Goal: Information Seeking & Learning: Learn about a topic

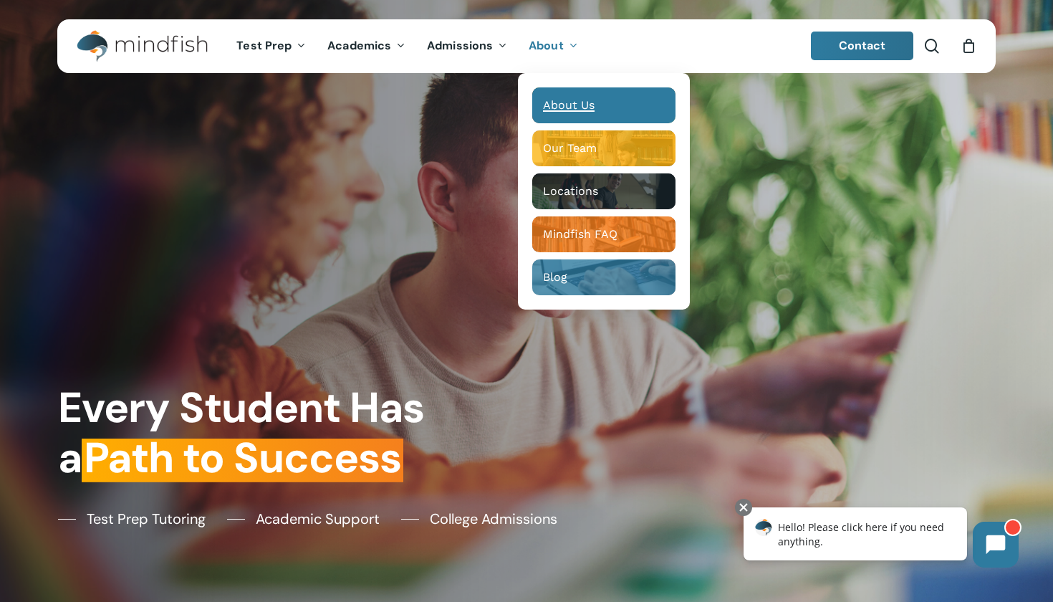
click at [556, 94] on div "Main Menu" at bounding box center [603, 105] width 143 height 36
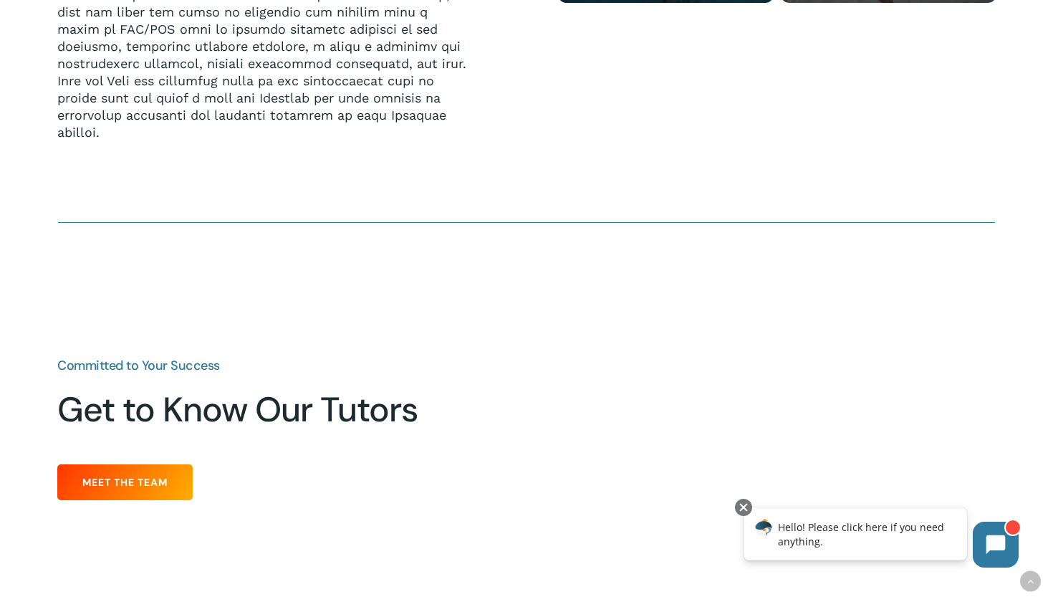
scroll to position [1541, 0]
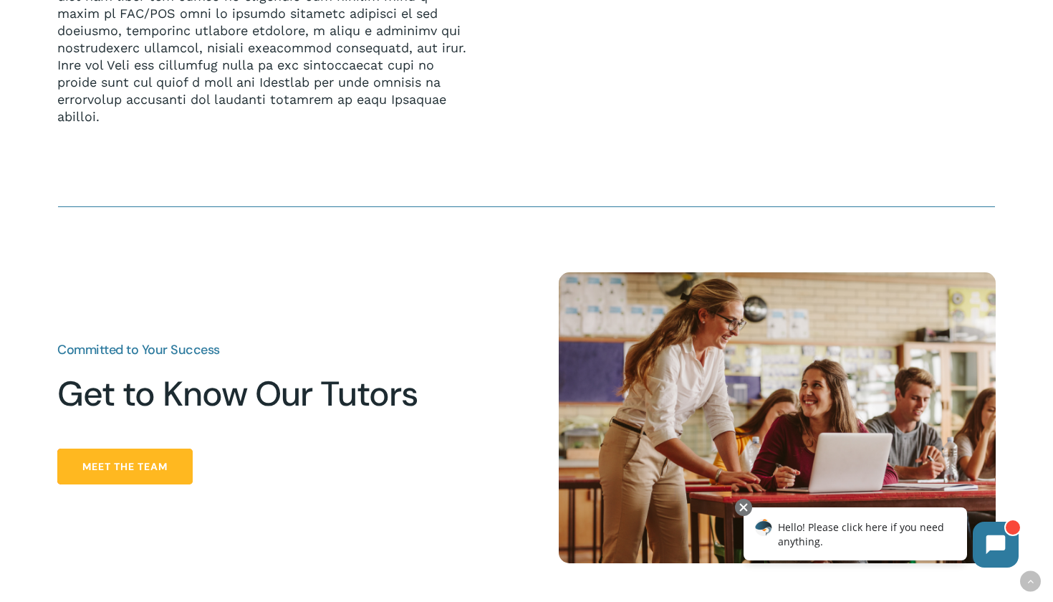
click at [167, 476] on link "Meet the Team" at bounding box center [124, 466] width 135 height 36
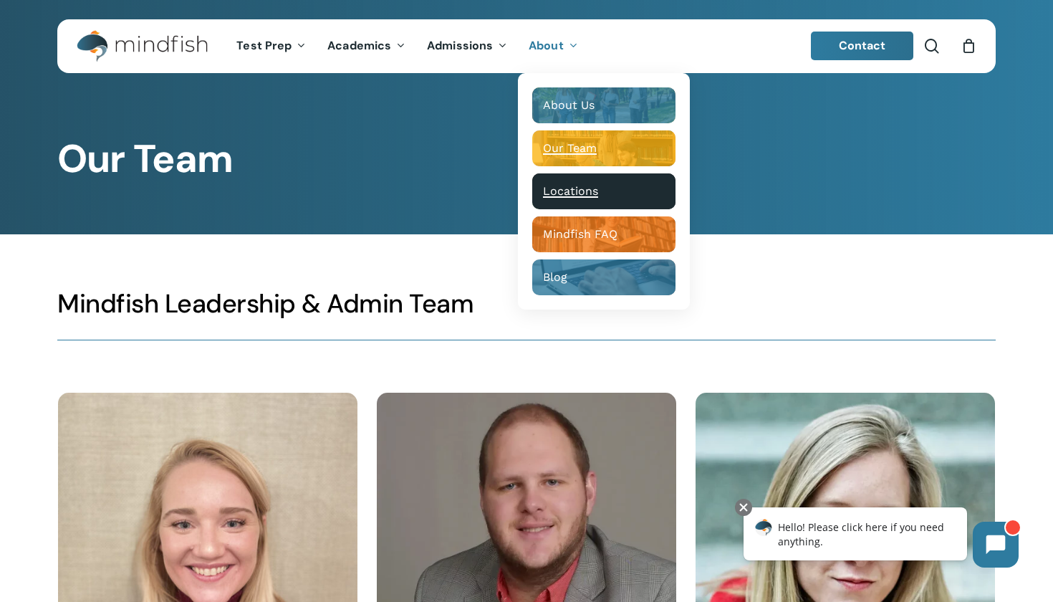
click at [565, 193] on span "Locations" at bounding box center [570, 191] width 55 height 14
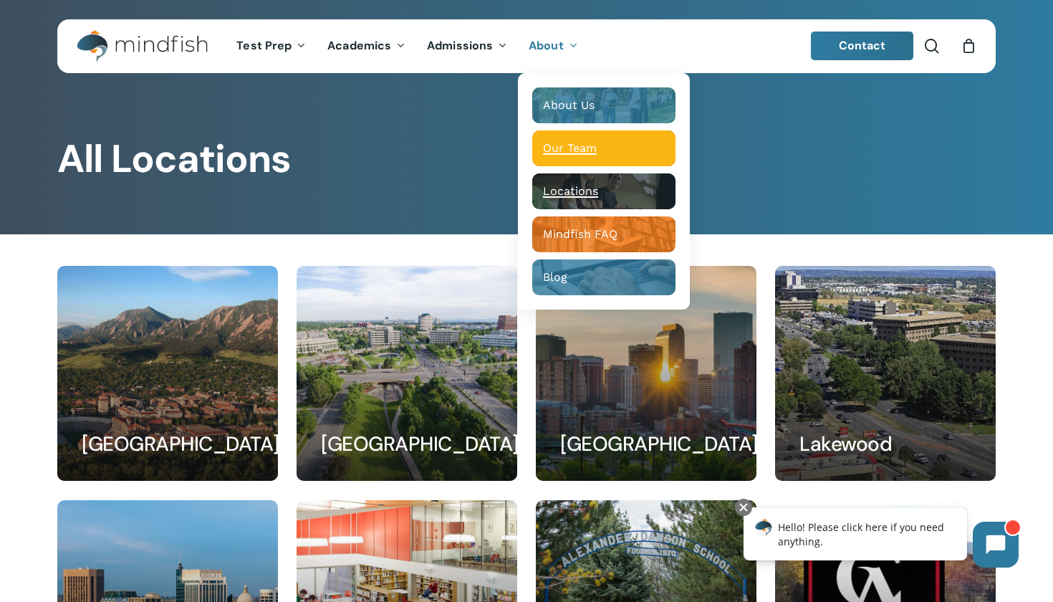
click at [567, 148] on span "Our Team" at bounding box center [570, 148] width 54 height 14
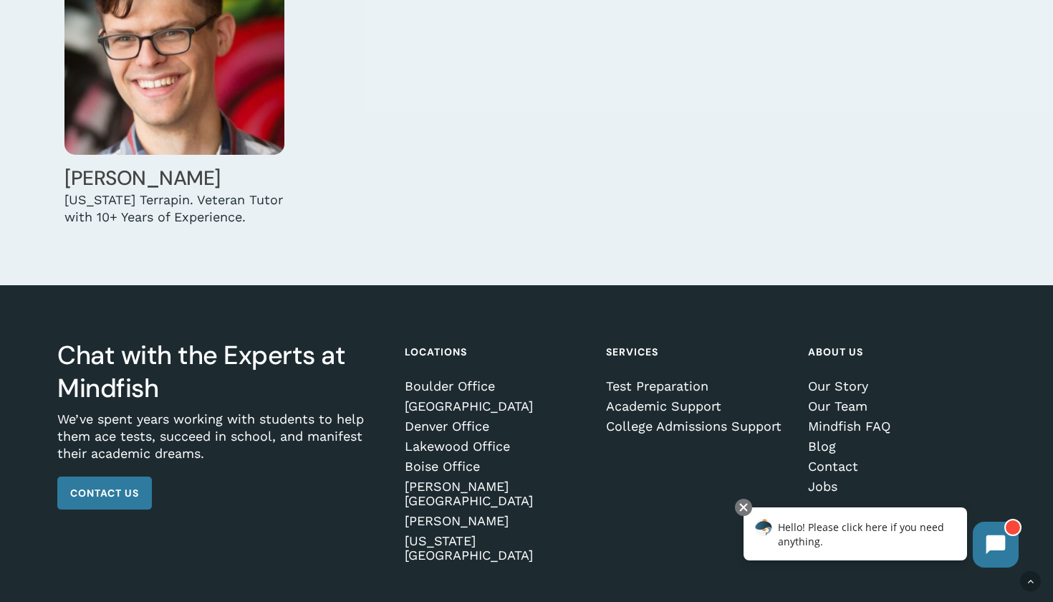
scroll to position [4618, 0]
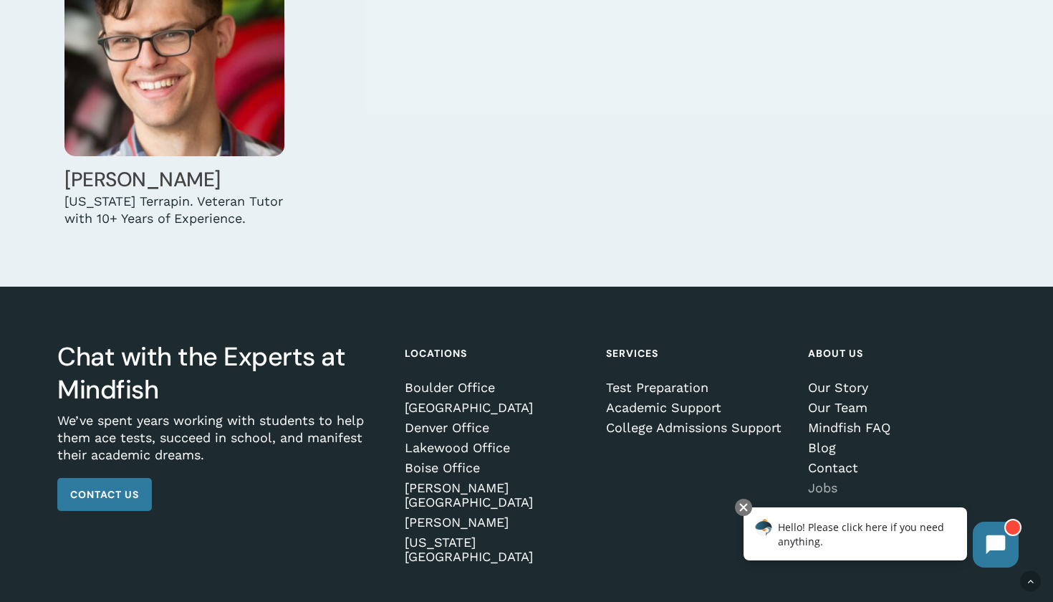
click at [812, 481] on link "Jobs" at bounding box center [899, 488] width 183 height 14
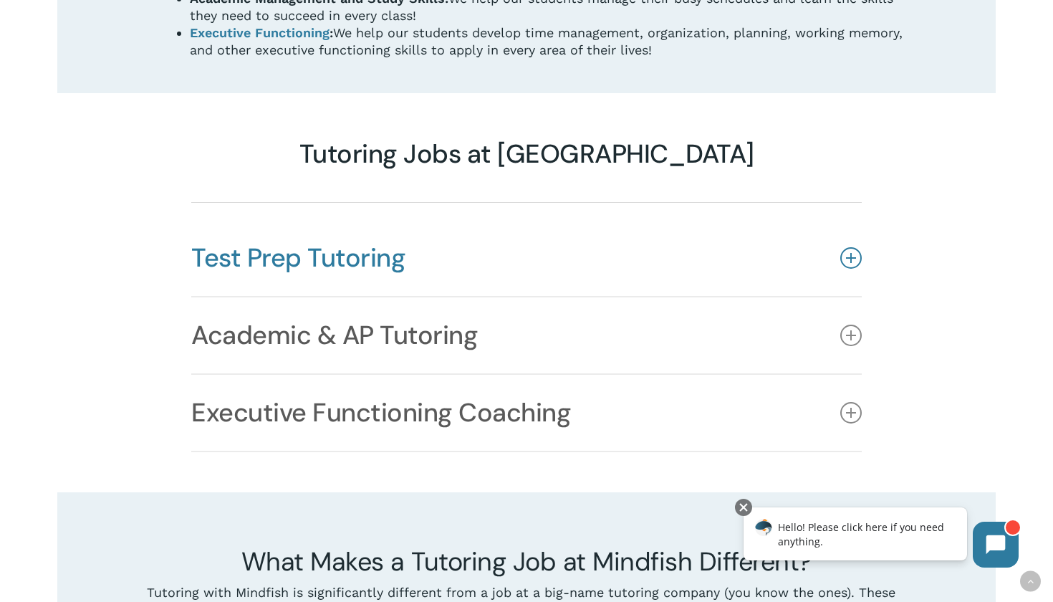
scroll to position [1066, 0]
click at [847, 246] on icon at bounding box center [850, 256] width 21 height 21
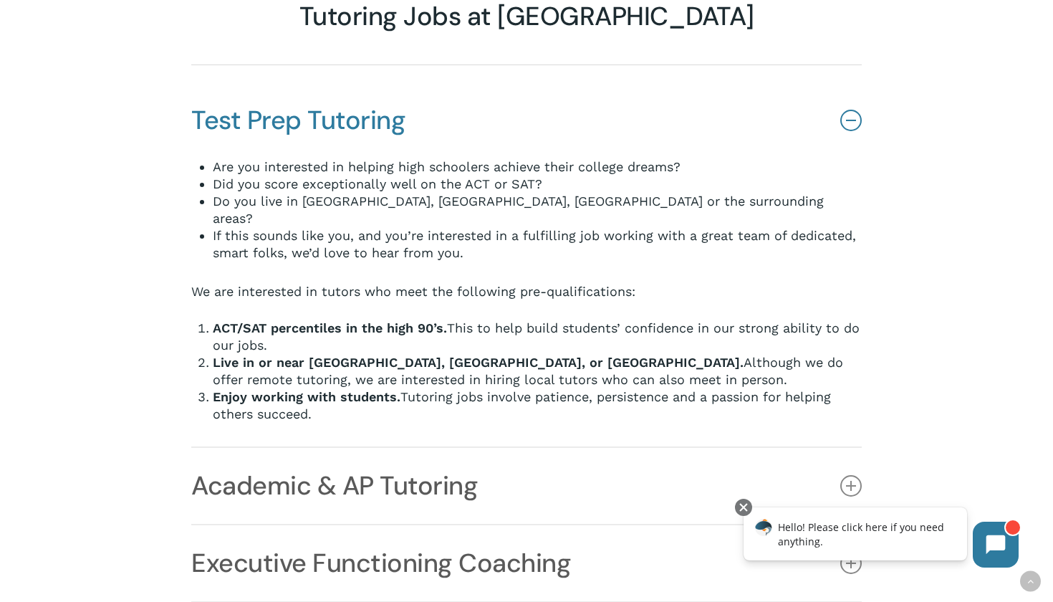
scroll to position [1215, 0]
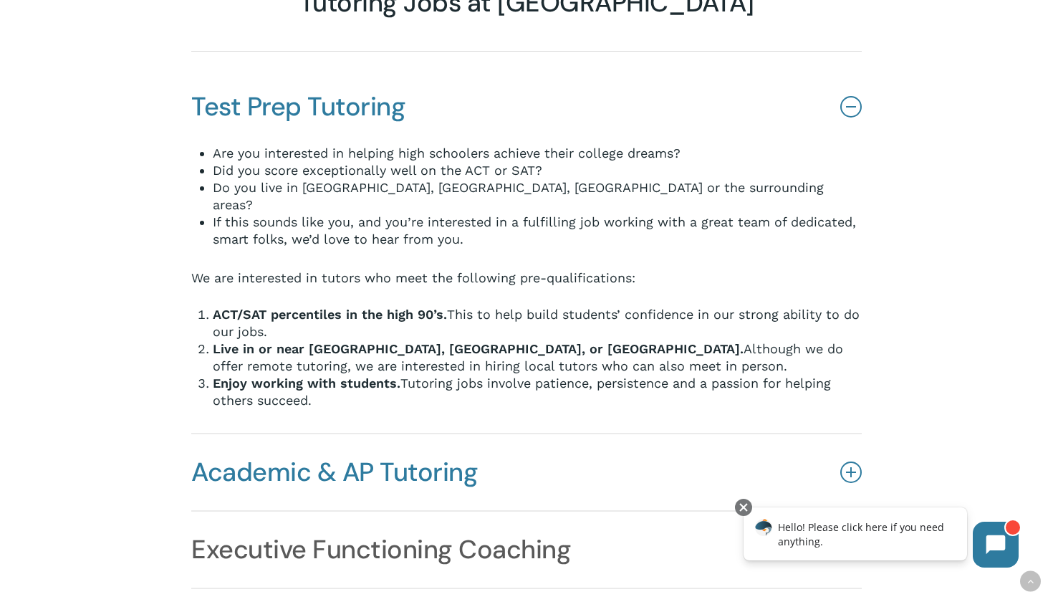
click at [446, 438] on link "Academic & AP Tutoring" at bounding box center [526, 472] width 670 height 76
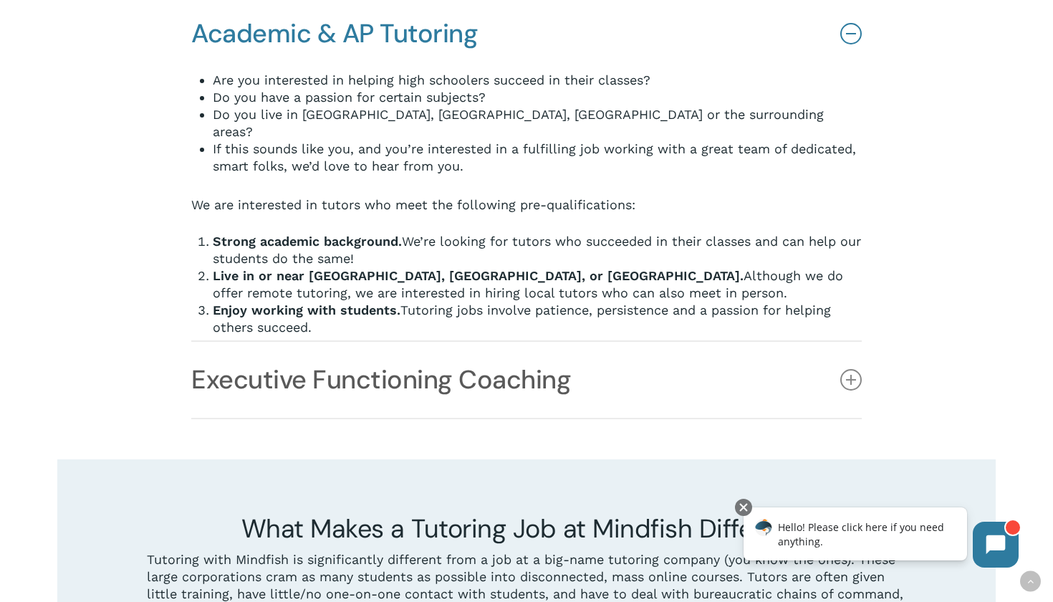
scroll to position [1416, 0]
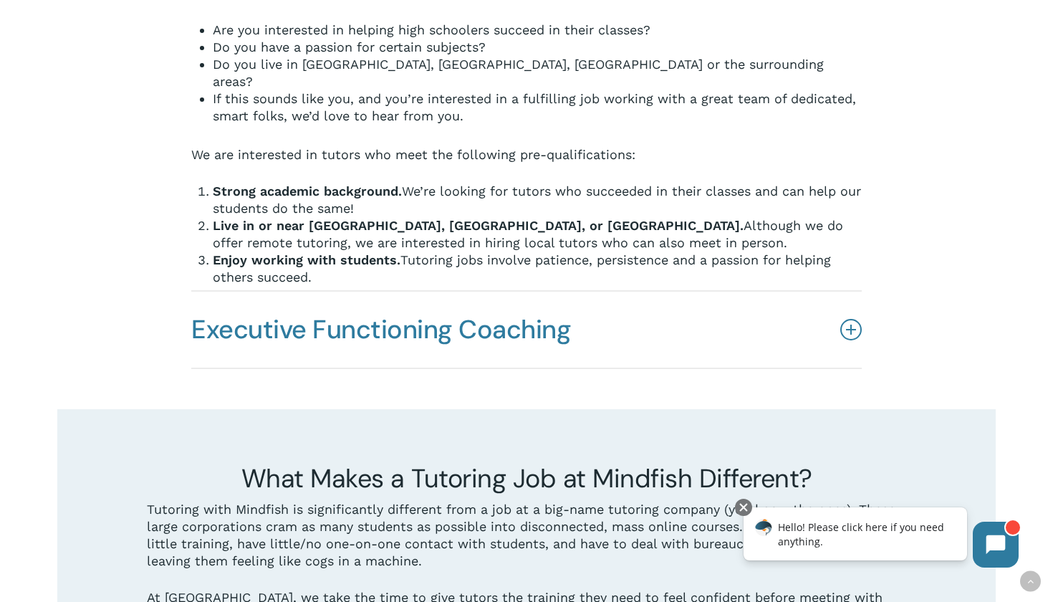
click at [605, 292] on link "Executive Functioning Coaching" at bounding box center [526, 330] width 670 height 76
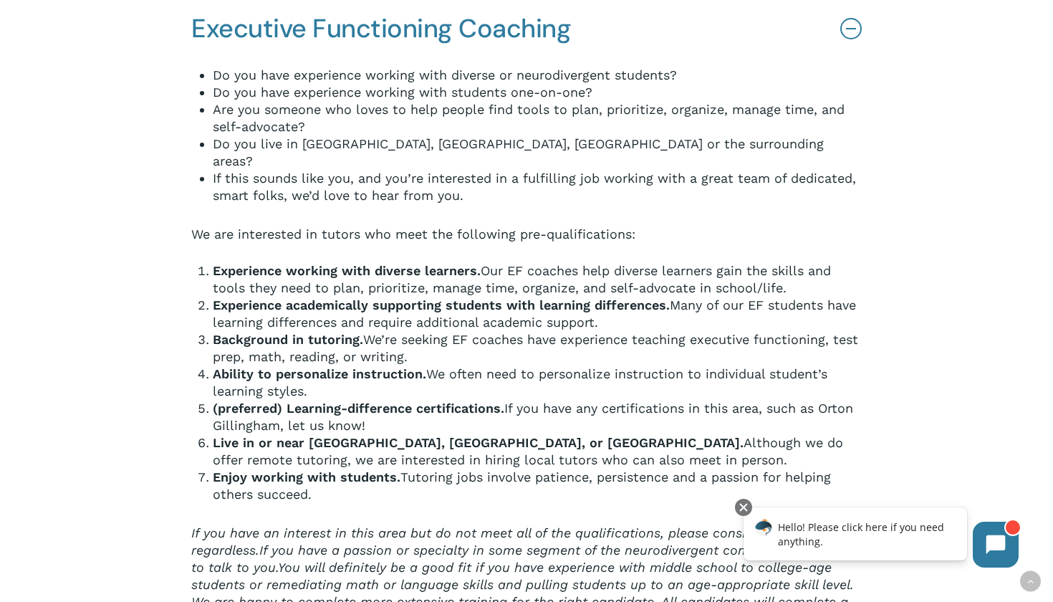
scroll to position [1448, 0]
